Goal: Check status: Check status

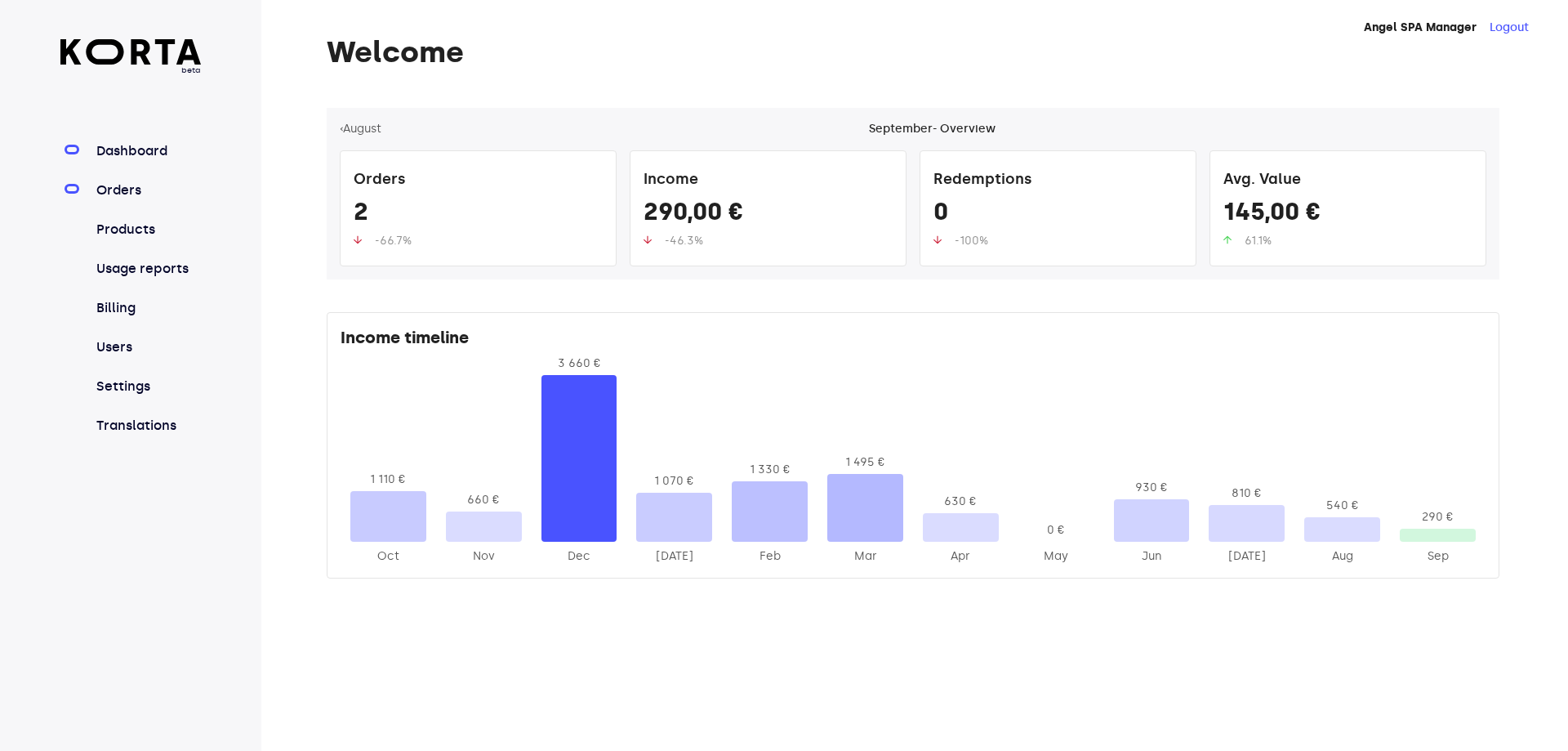
click at [123, 191] on link "Orders" at bounding box center [147, 190] width 109 height 19
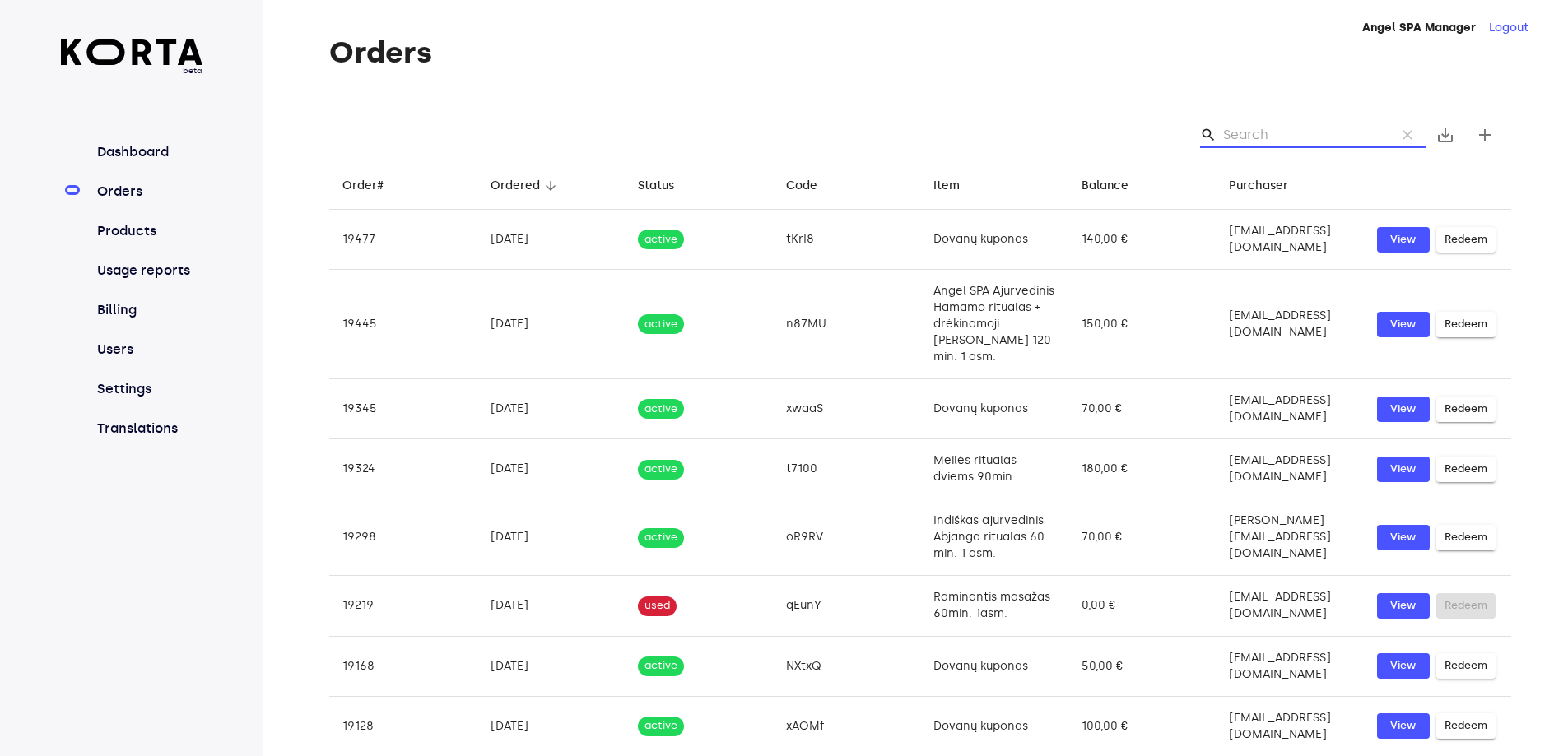
click at [1255, 129] on input "Search" at bounding box center [1302, 135] width 160 height 27
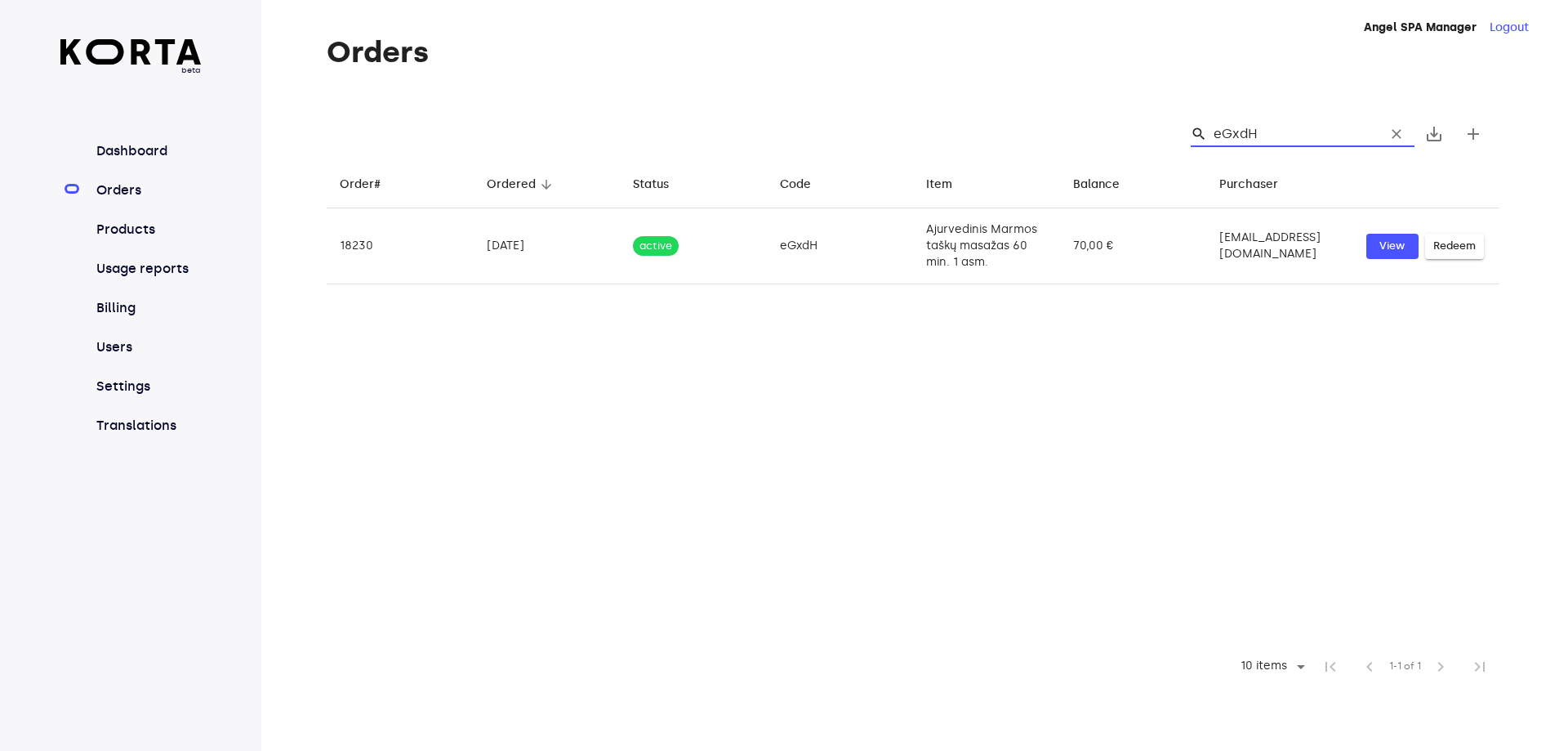
type input "eGxdH"
click at [121, 187] on link "Orders" at bounding box center [147, 190] width 109 height 19
click at [1399, 133] on span "clear" at bounding box center [1397, 134] width 16 height 16
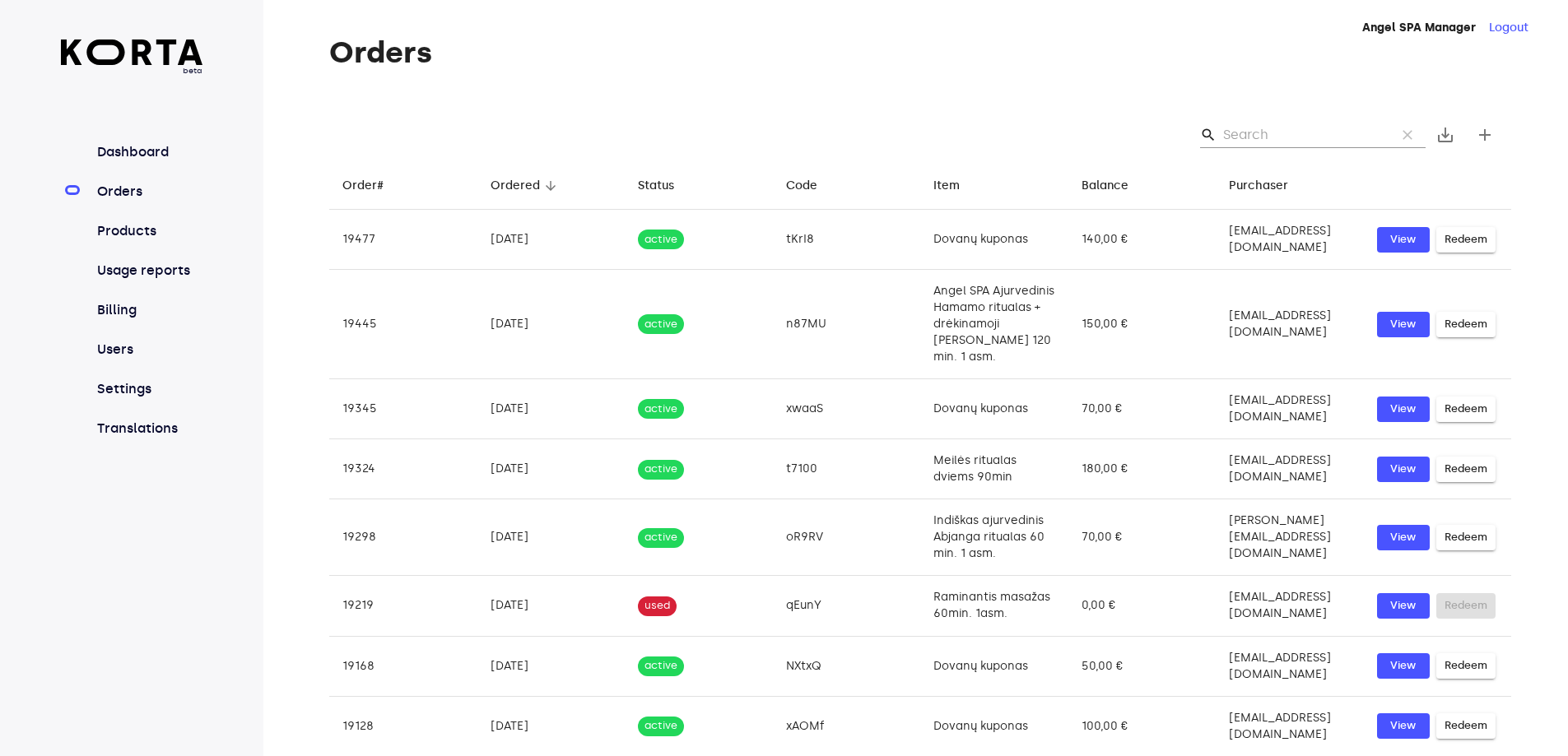
drag, startPoint x: 1221, startPoint y: 127, endPoint x: 1112, endPoint y: 90, distance: 115.1
click at [1112, 90] on div "Orders search clear save_alt add Order# arrow_downward Ordered arrow_downward S…" at bounding box center [895, 478] width 1264 height 884
paste input "hieZA"
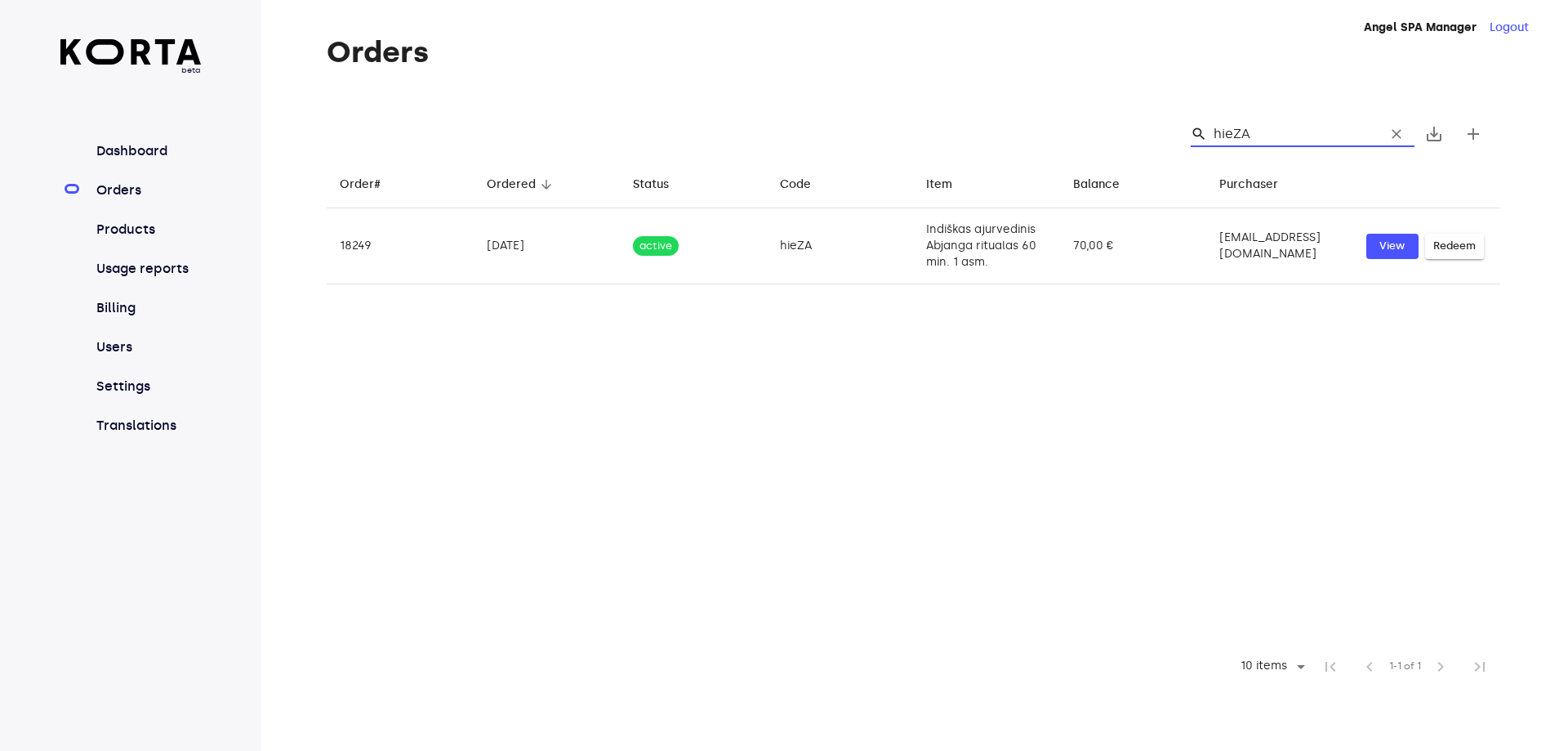
type input "hieZA"
drag, startPoint x: 1267, startPoint y: 127, endPoint x: 1190, endPoint y: 138, distance: 77.8
click at [1190, 138] on div "search hieZA clear" at bounding box center [1296, 134] width 237 height 26
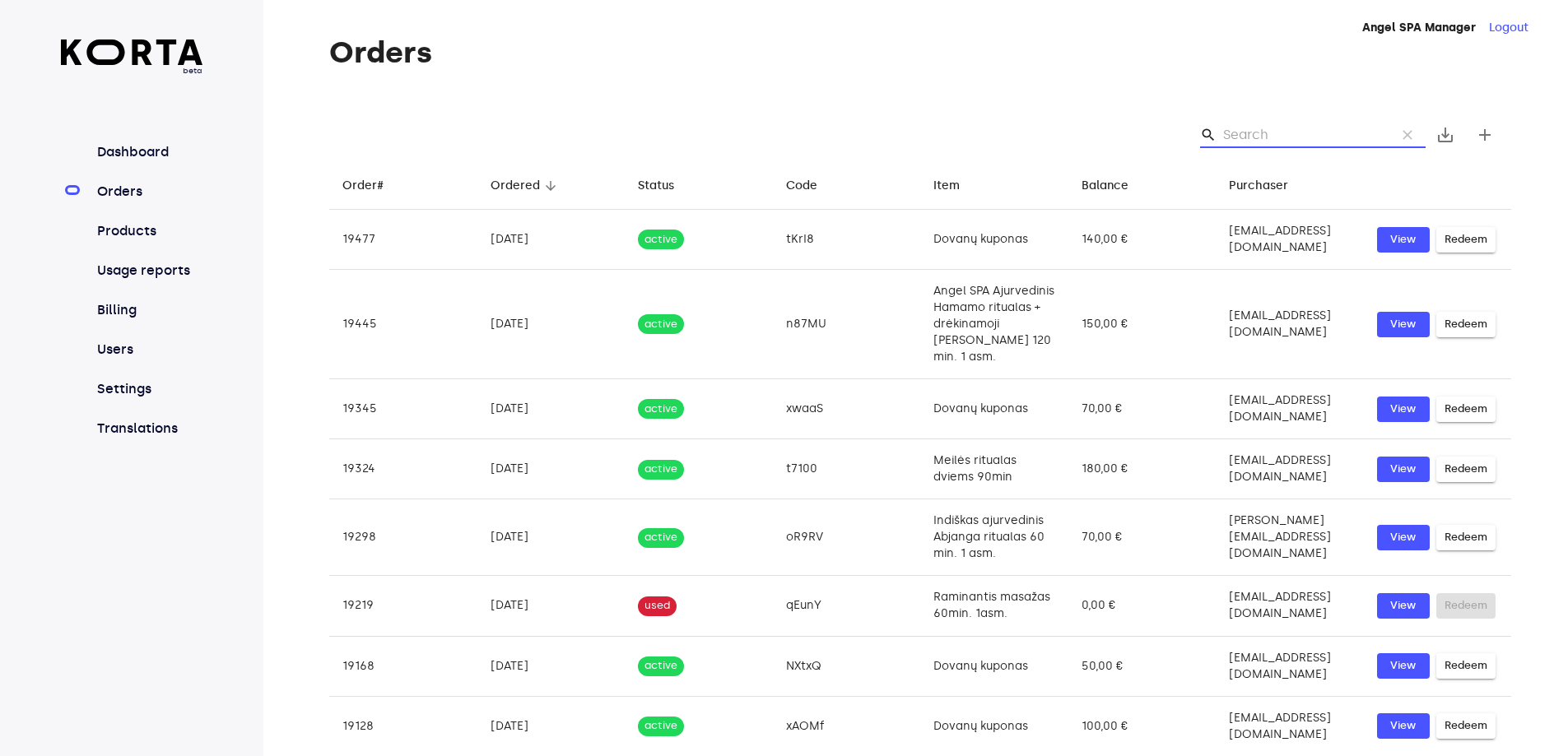
paste input "eGxdH"
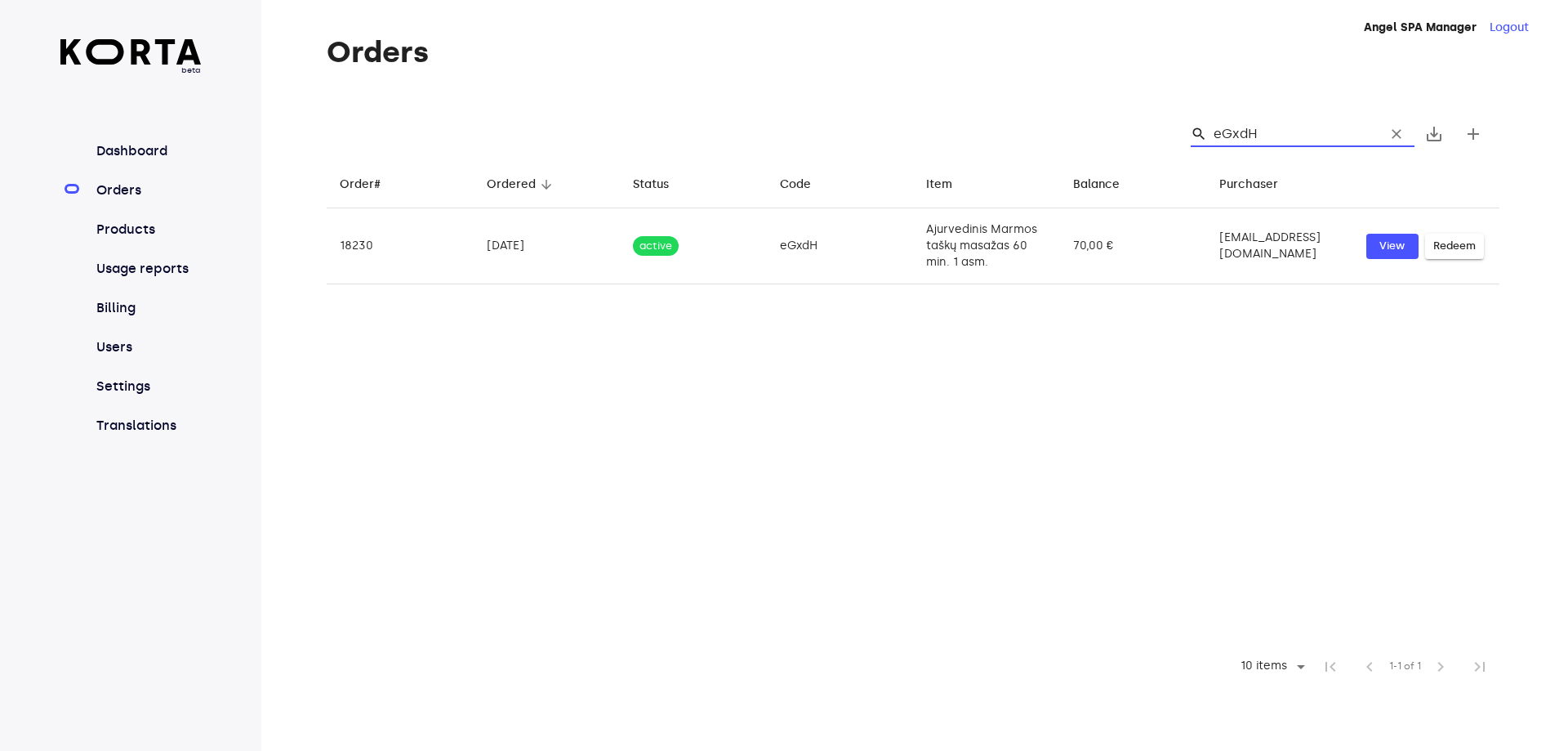
type input "eGxdH"
